Goal: Information Seeking & Learning: Learn about a topic

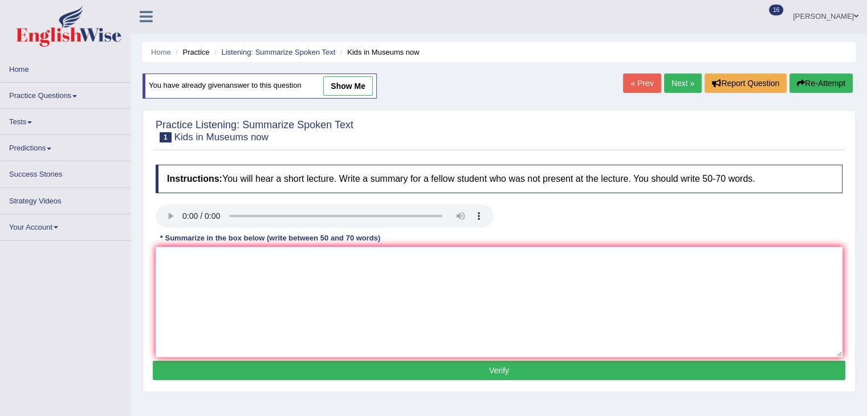
click at [72, 89] on link "Practice Questions" at bounding box center [66, 94] width 130 height 22
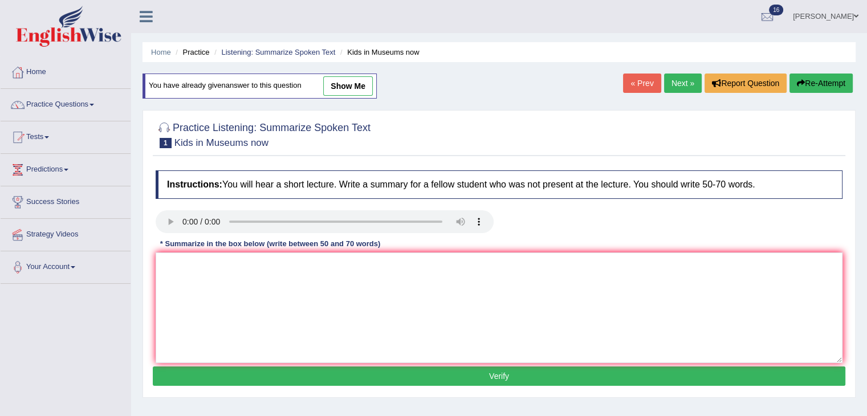
click at [73, 94] on link "Practice Questions" at bounding box center [66, 103] width 130 height 28
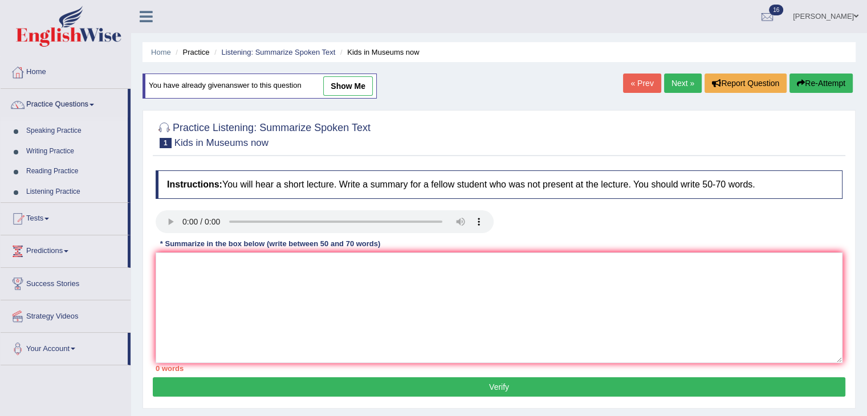
click at [66, 189] on link "Listening Practice" at bounding box center [74, 192] width 107 height 21
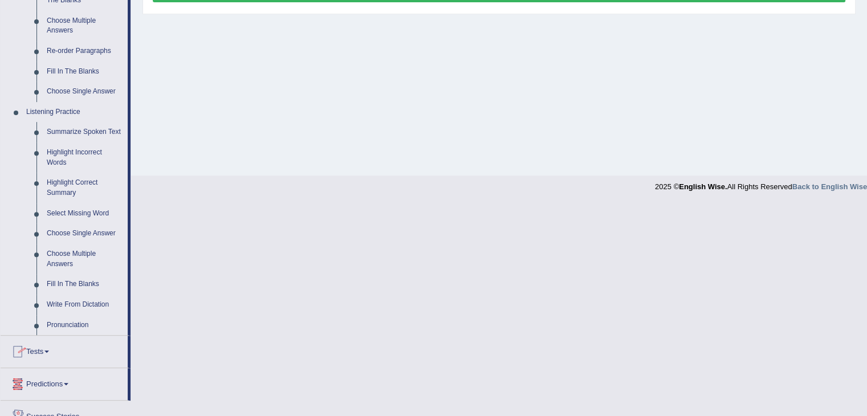
scroll to position [476, 0]
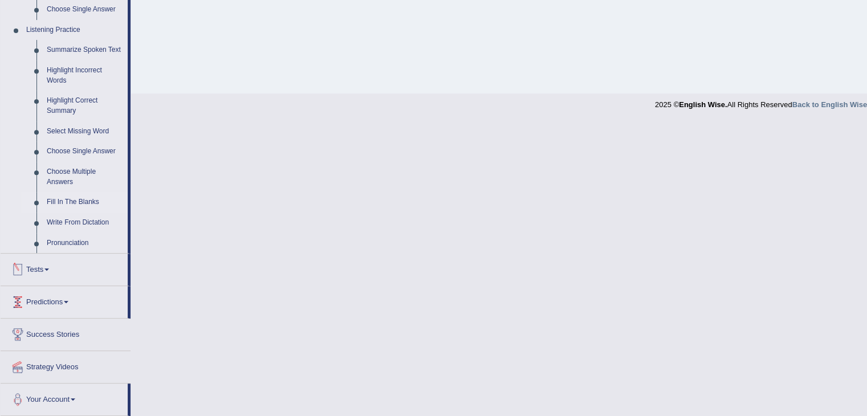
click at [62, 203] on link "Fill In The Blanks" at bounding box center [85, 202] width 86 height 21
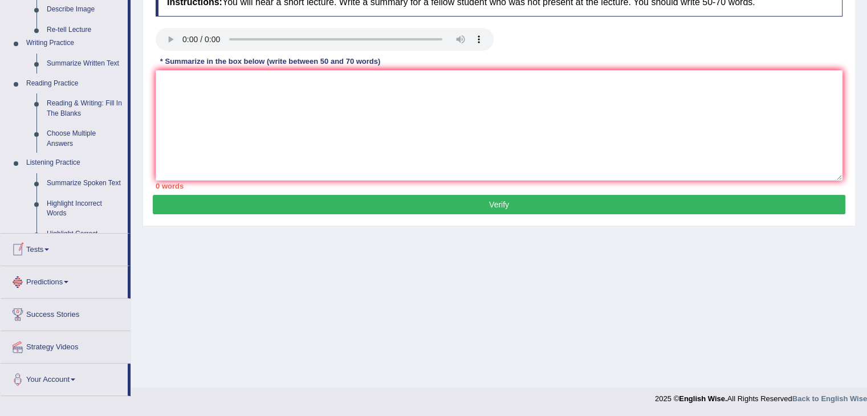
scroll to position [182, 0]
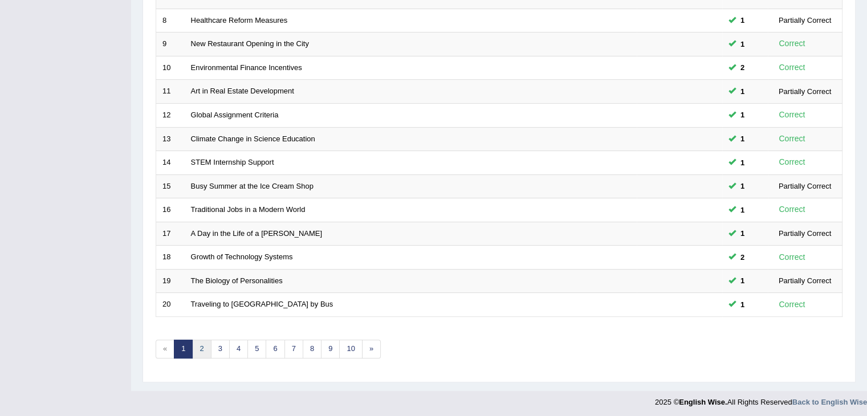
scroll to position [335, 0]
click at [209, 345] on link "2" at bounding box center [201, 349] width 19 height 19
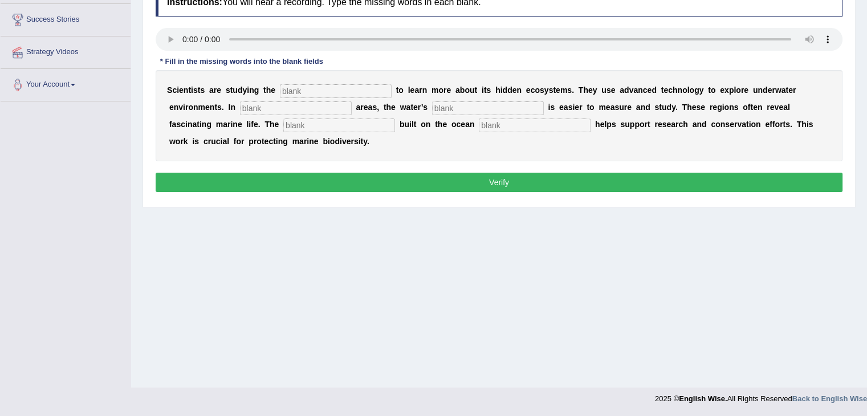
scroll to position [51, 0]
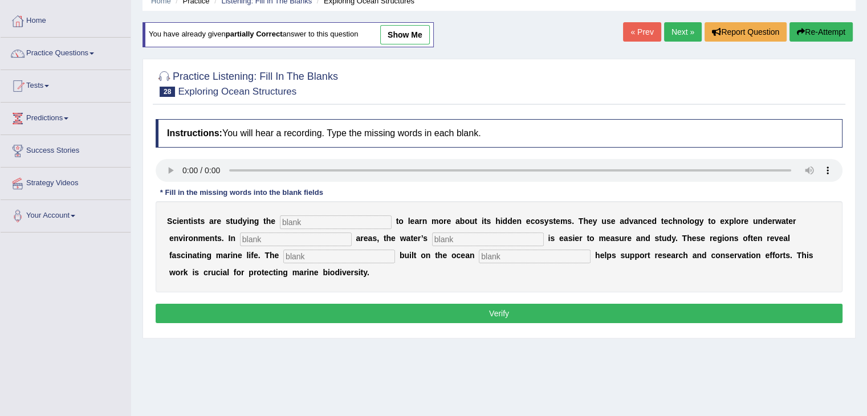
click at [302, 222] on input "text" at bounding box center [336, 222] width 112 height 14
type input "ocean"
click at [260, 236] on input "text" at bounding box center [296, 239] width 112 height 14
type input "shallow"
click at [462, 234] on input "text" at bounding box center [488, 239] width 112 height 14
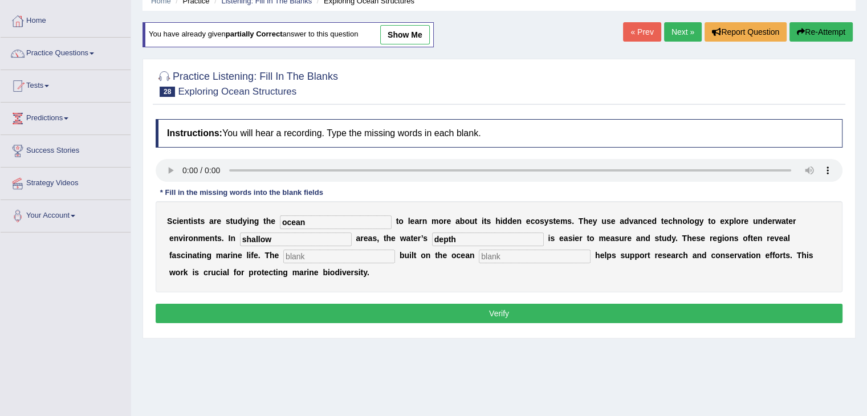
type input "depth"
click at [361, 257] on input "text" at bounding box center [339, 257] width 112 height 14
type input "infra"
click at [509, 256] on input "text" at bounding box center [535, 257] width 112 height 14
type input "floor"
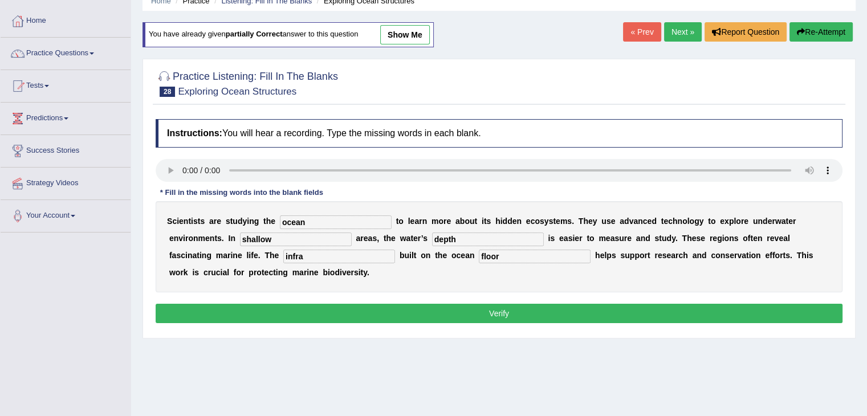
click at [332, 254] on input "infra" at bounding box center [339, 257] width 112 height 14
type input "infrastructure"
click at [464, 314] on button "Verify" at bounding box center [499, 313] width 687 height 19
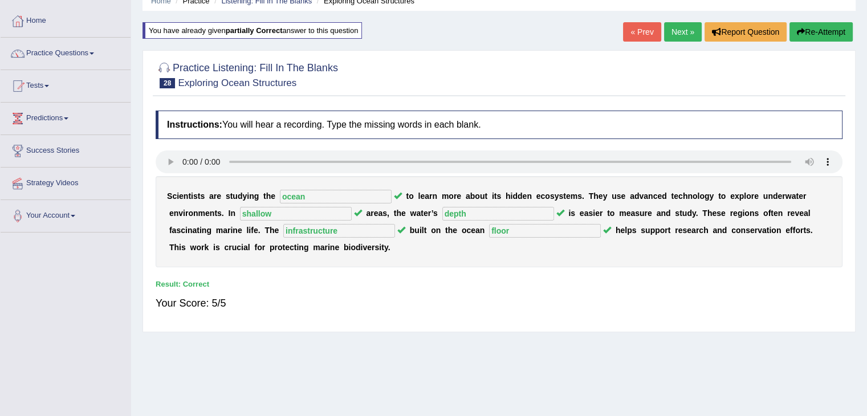
click at [675, 31] on link "Next »" at bounding box center [683, 31] width 38 height 19
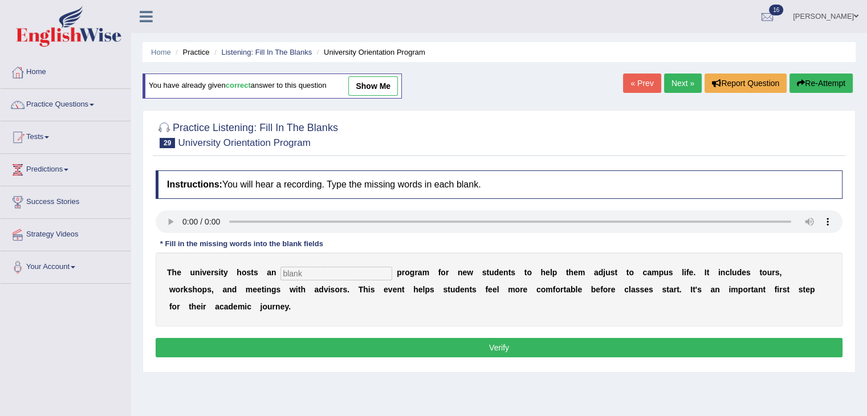
click at [680, 84] on link "Next »" at bounding box center [683, 82] width 38 height 19
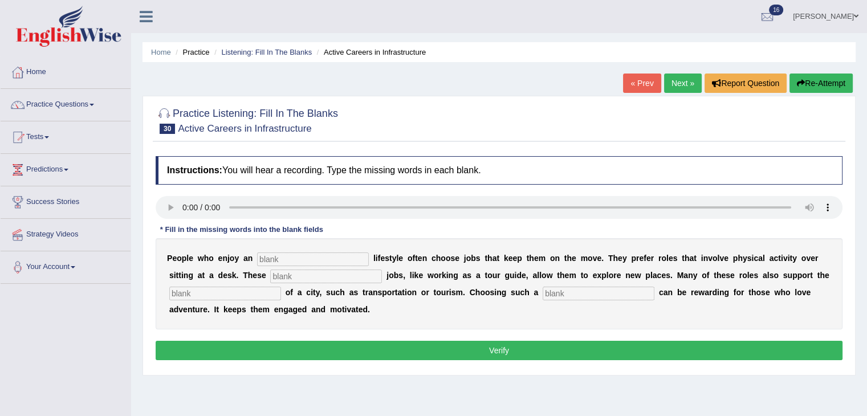
click at [276, 260] on input "text" at bounding box center [313, 259] width 112 height 14
type input "active"
click at [328, 272] on input "text" at bounding box center [326, 276] width 112 height 14
type input "interesting"
click at [227, 296] on input "text" at bounding box center [225, 294] width 112 height 14
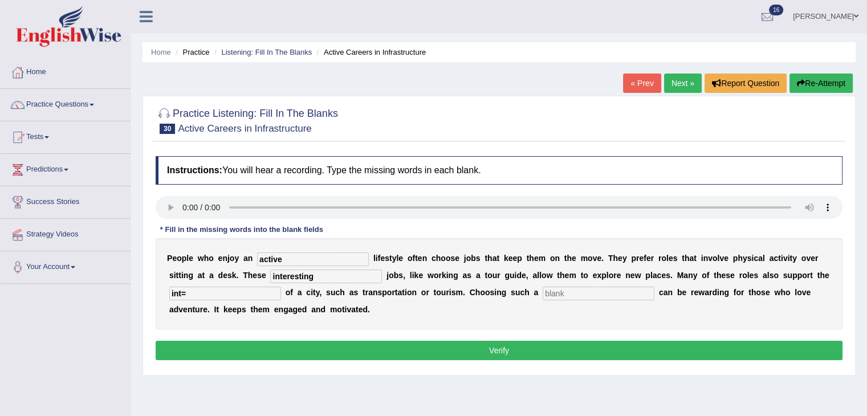
type input "int="
click at [566, 297] on input "text" at bounding box center [598, 294] width 112 height 14
type input "career"
click at [246, 289] on input "int=" at bounding box center [225, 294] width 112 height 14
type input "infrastructure"
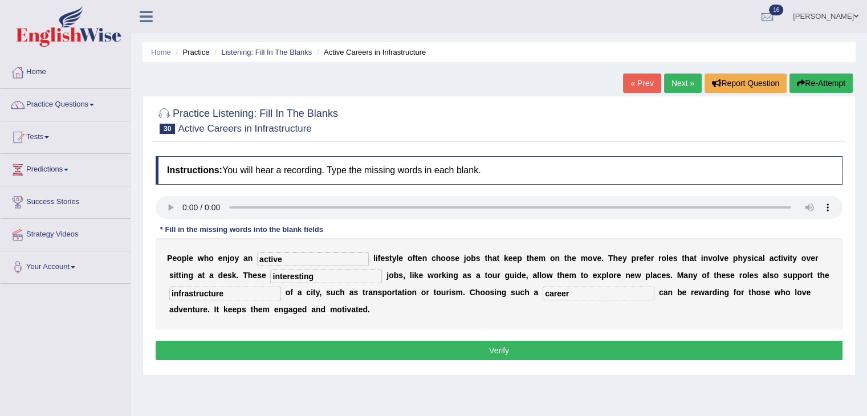
click at [321, 273] on input "interesting" at bounding box center [326, 276] width 112 height 14
type input "interesting"
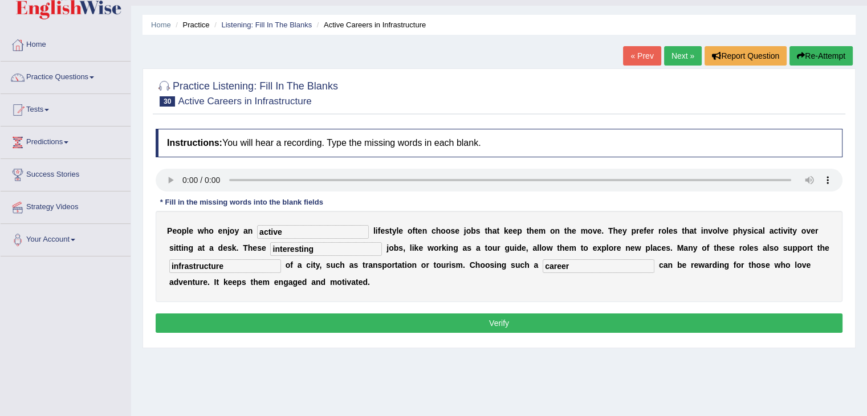
scroll to position [36, 0]
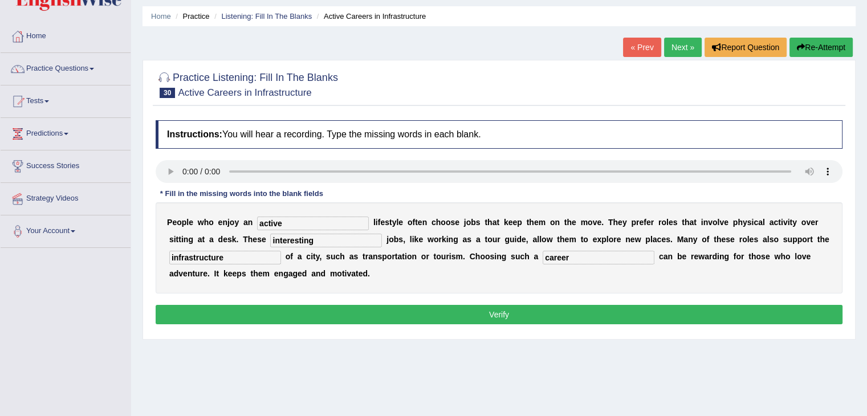
click at [397, 318] on button "Verify" at bounding box center [499, 314] width 687 height 19
